Goal: Task Accomplishment & Management: Complete application form

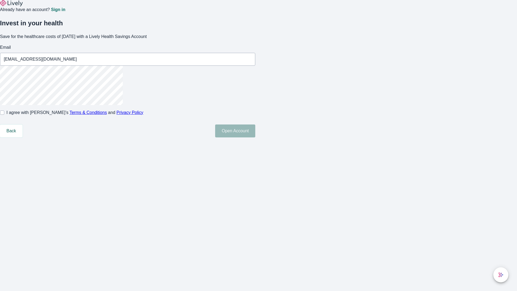
click at [4, 115] on input "I agree with Lively’s Terms & Conditions and Privacy Policy" at bounding box center [2, 113] width 4 height 4
checkbox input "true"
click at [256, 137] on button "Open Account" at bounding box center [235, 131] width 40 height 13
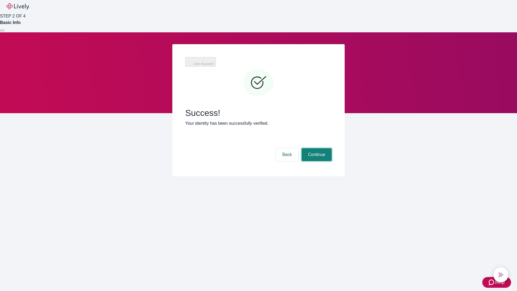
click at [316, 148] on button "Continue" at bounding box center [317, 154] width 30 height 13
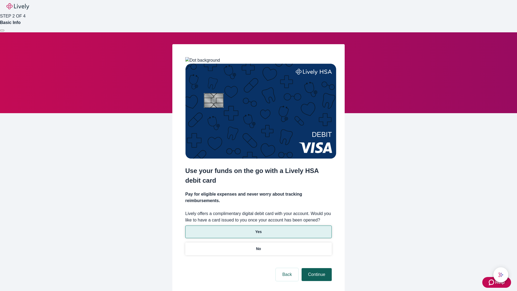
click at [258, 229] on p "Yes" at bounding box center [259, 232] width 6 height 6
click at [316, 268] on button "Continue" at bounding box center [317, 274] width 30 height 13
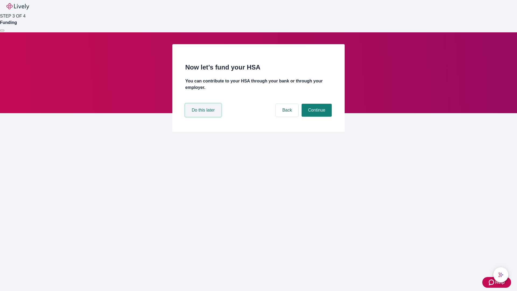
click at [204, 117] on button "Do this later" at bounding box center [203, 110] width 36 height 13
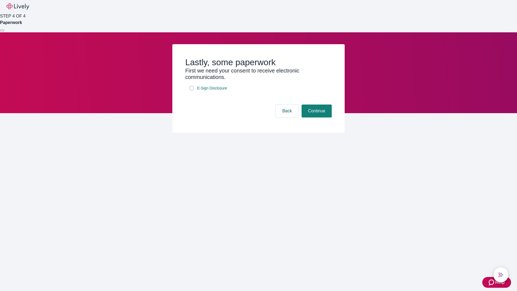
click at [192, 90] on input "E-Sign Disclosure" at bounding box center [192, 88] width 4 height 4
checkbox input "true"
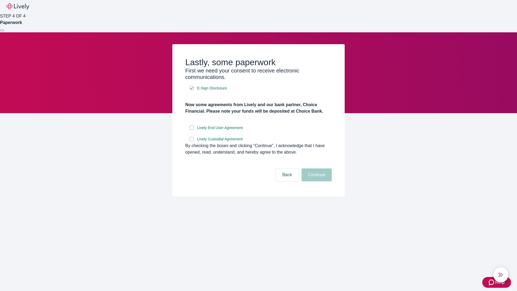
click at [192, 130] on input "Lively End User Agreement" at bounding box center [192, 128] width 4 height 4
checkbox input "true"
click at [192, 141] on input "Lively Custodial Agreement" at bounding box center [192, 139] width 4 height 4
checkbox input "true"
click at [316, 181] on button "Continue" at bounding box center [317, 174] width 30 height 13
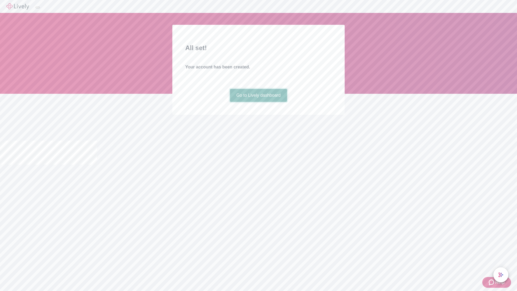
click at [258, 102] on link "Go to Lively dashboard" at bounding box center [258, 95] width 57 height 13
